Goal: Task Accomplishment & Management: Complete application form

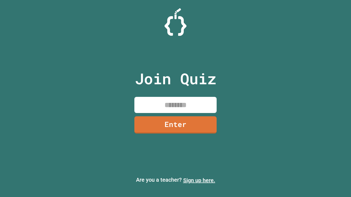
click at [199, 181] on link "Sign up here." at bounding box center [199, 180] width 32 height 7
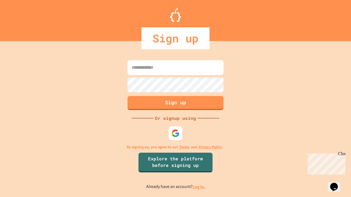
click at [199, 187] on link "Log in." at bounding box center [199, 187] width 13 height 6
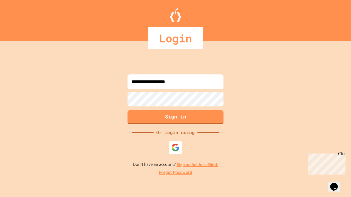
type input "**********"
